Goal: Navigation & Orientation: Go to known website

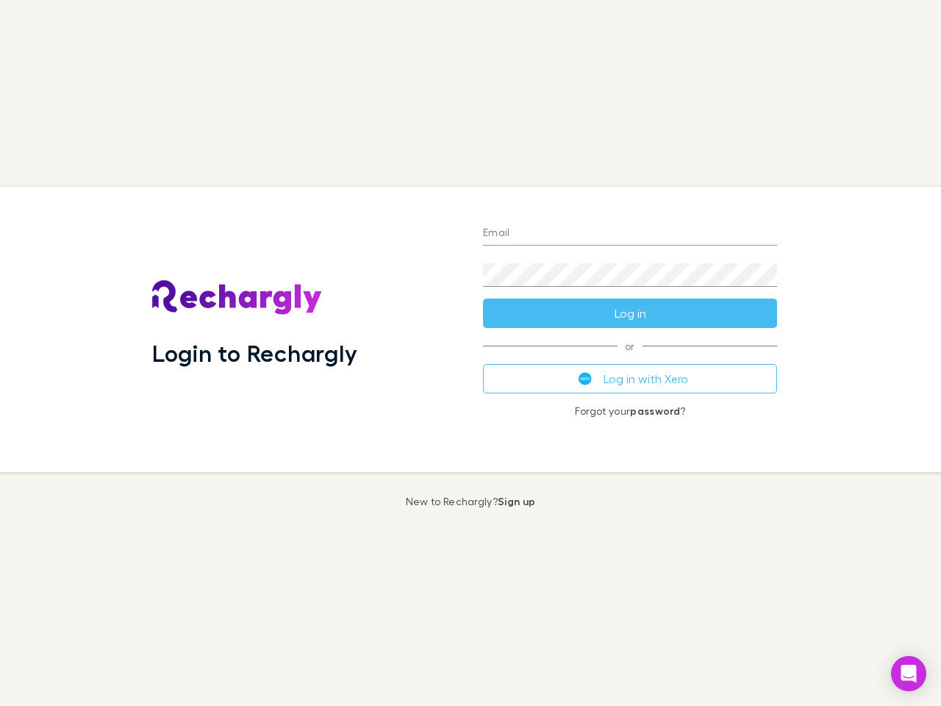
click at [471, 353] on div "Login to Rechargly" at bounding box center [305, 329] width 331 height 285
click at [630, 234] on input "Email" at bounding box center [630, 234] width 294 height 24
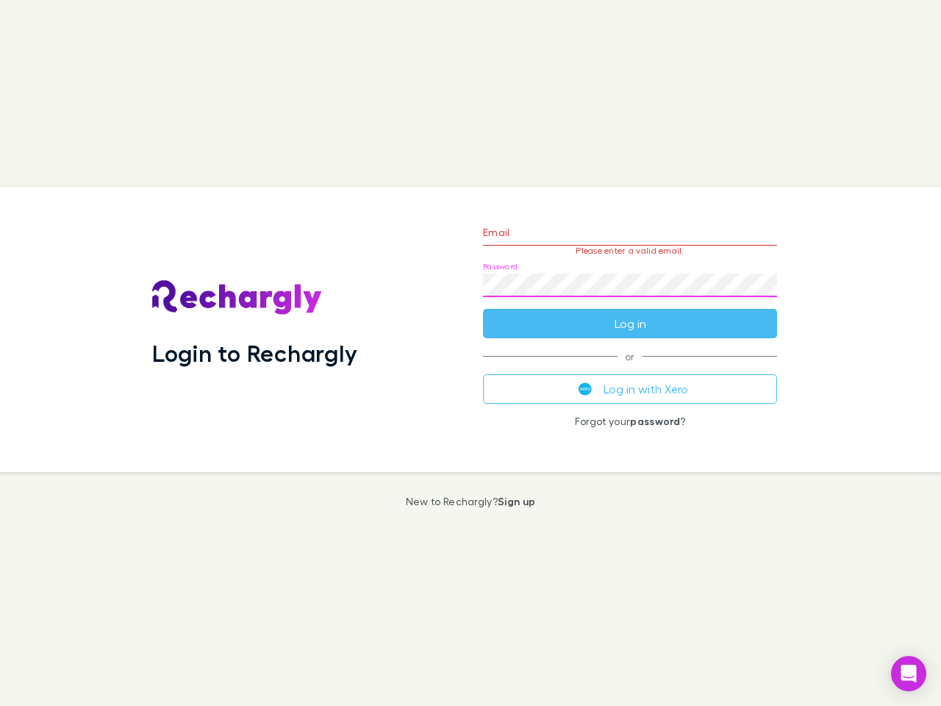
click at [630, 313] on form "Email Please enter a valid email. Password Log in" at bounding box center [630, 274] width 294 height 128
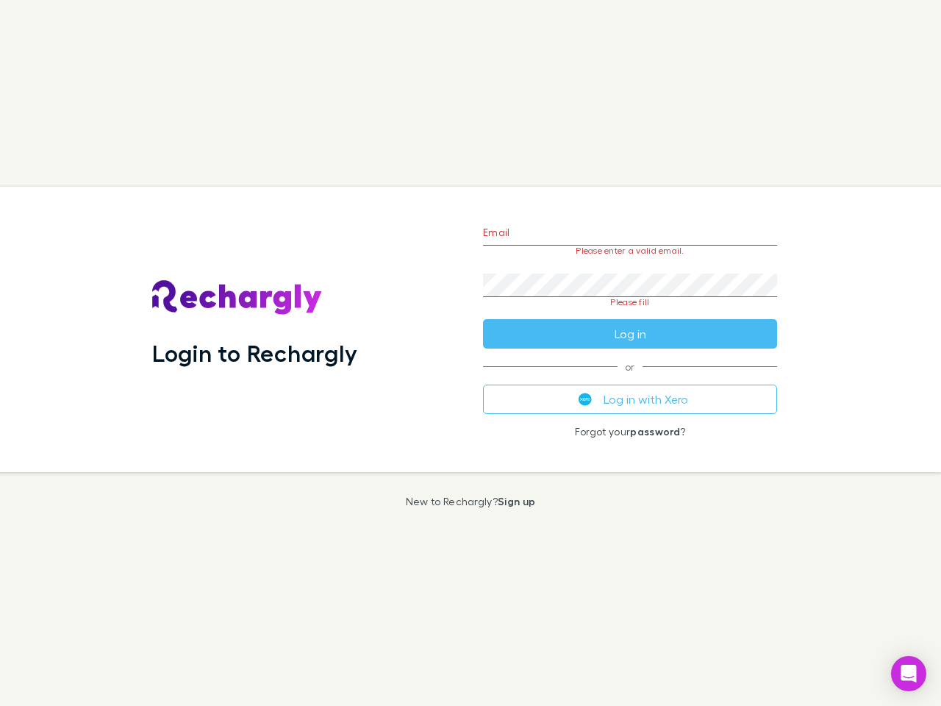
click at [630, 379] on div "Email Please enter a valid email. Password Please fill Log in or Log in with Xe…" at bounding box center [630, 329] width 318 height 285
click at [909, 674] on icon "Open Intercom Messenger" at bounding box center [909, 674] width 15 height 18
